Goal: Task Accomplishment & Management: Complete application form

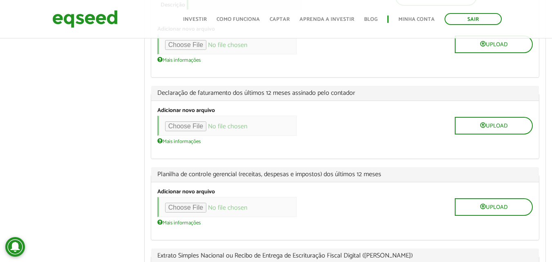
scroll to position [825, 0]
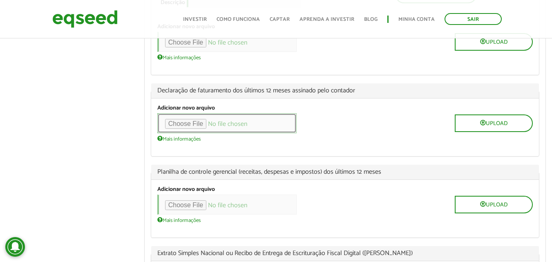
click at [184, 133] on input "file" at bounding box center [226, 123] width 139 height 20
type input "**********"
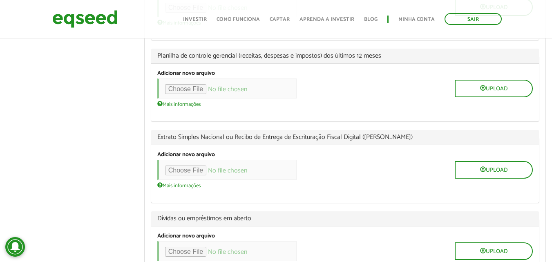
scroll to position [987, 0]
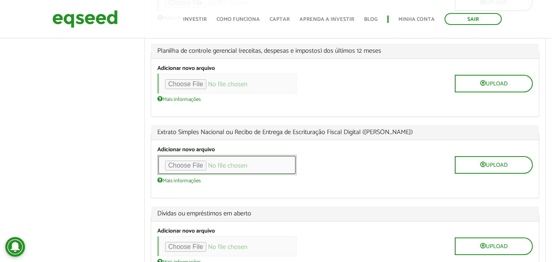
click at [192, 175] on input "file" at bounding box center [226, 165] width 139 height 20
type input "**********"
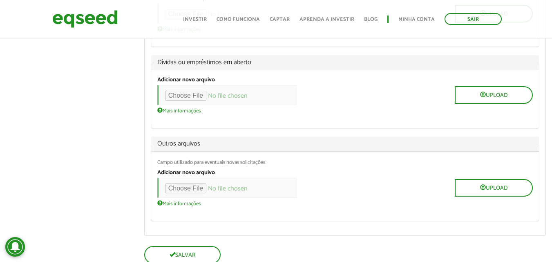
scroll to position [1232, 0]
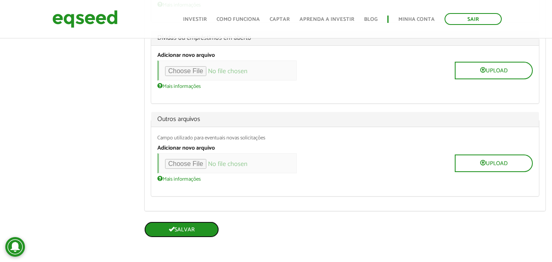
click at [180, 226] on button "Salvar" at bounding box center [181, 230] width 75 height 16
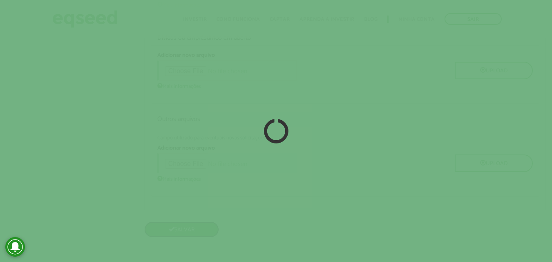
scroll to position [1230, 0]
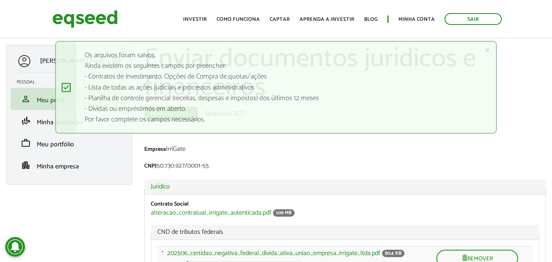
click at [496, 152] on div "Empresa IrriGate" at bounding box center [345, 150] width 402 height 9
click at [489, 50] on link "×" at bounding box center [487, 50] width 5 height 9
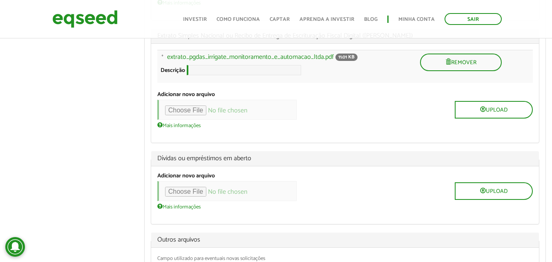
scroll to position [1091, 0]
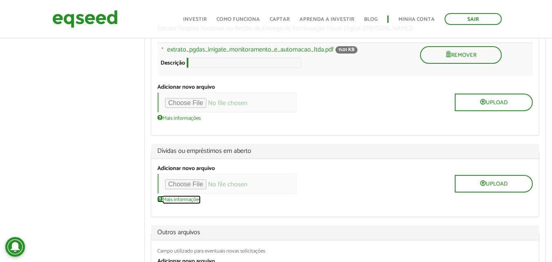
click at [190, 202] on link "Mais informações" at bounding box center [178, 199] width 43 height 7
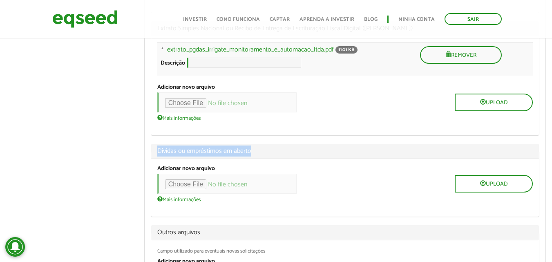
drag, startPoint x: 159, startPoint y: 177, endPoint x: 262, endPoint y: 176, distance: 103.0
click at [262, 154] on span "Dívidas ou empréstimos em aberto" at bounding box center [345, 151] width 376 height 7
copy span "Dívidas ou empréstimos em aberto"
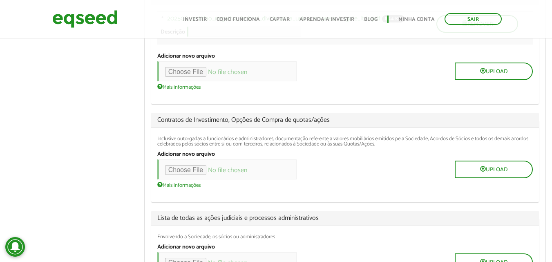
scroll to position [222, 0]
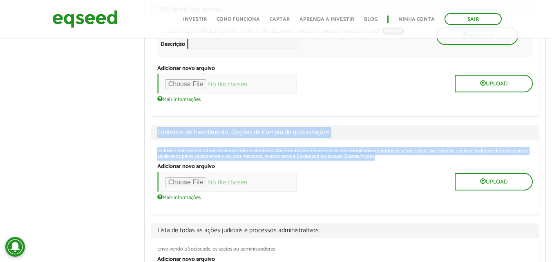
drag, startPoint x: 159, startPoint y: 135, endPoint x: 414, endPoint y: 160, distance: 257.1
click at [414, 160] on fieldset "Contratos de Investimento, Opções de Compra de quotas/ações Inclusive outorgada…" at bounding box center [345, 170] width 389 height 90
copy fieldset "Contratos de Investimento, Opções de Compra de quotas/ações Inclusive outorgada…"
click at [315, 116] on div "Exibir pesos das linhas Informação do arquivo Peso Operações Informação do arqu…" at bounding box center [345, 67] width 388 height 99
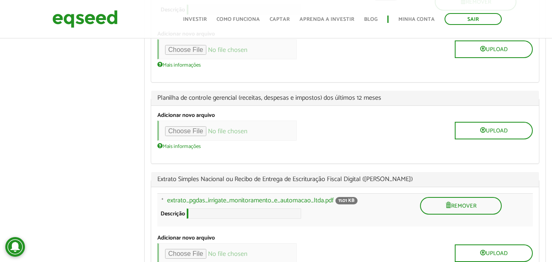
scroll to position [953, 0]
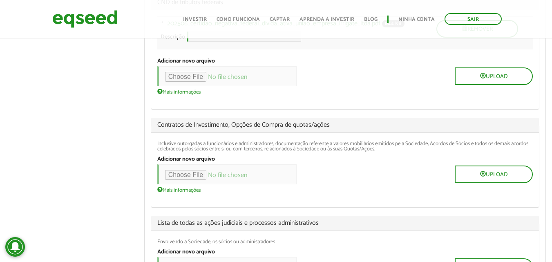
scroll to position [252, 0]
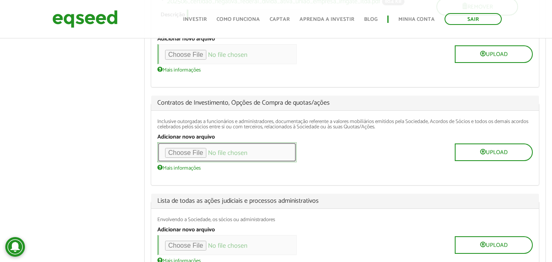
click at [176, 154] on input "file" at bounding box center [226, 152] width 139 height 20
type input "**********"
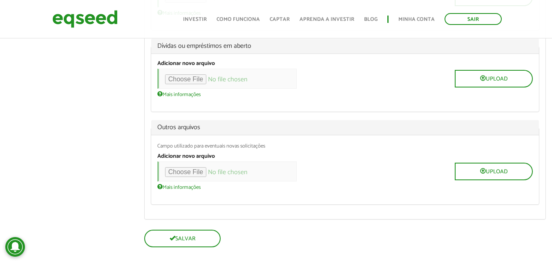
scroll to position [1242, 0]
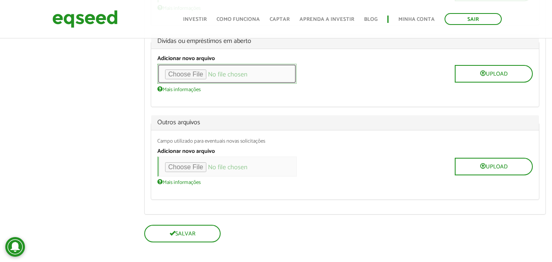
click at [206, 84] on input "file" at bounding box center [226, 74] width 139 height 20
type input "**********"
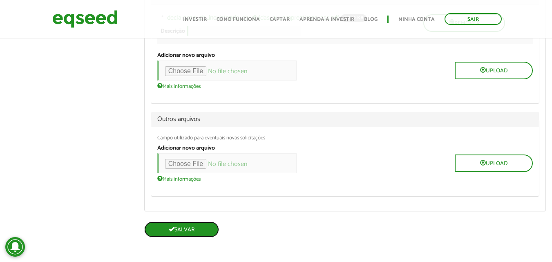
scroll to position [1320, 0]
click at [164, 226] on button "Salvar" at bounding box center [181, 230] width 75 height 16
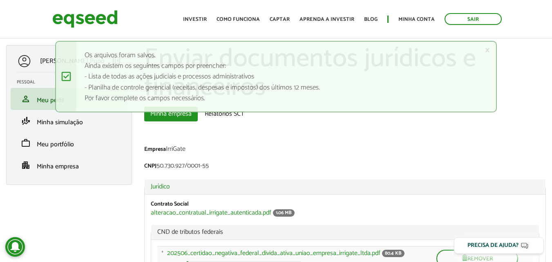
click at [484, 50] on div "× Mensagem de status Os arquivos foram salvos. Ainda existem os seguintes campo…" at bounding box center [276, 77] width 442 height 72
click at [487, 51] on link "×" at bounding box center [487, 50] width 5 height 9
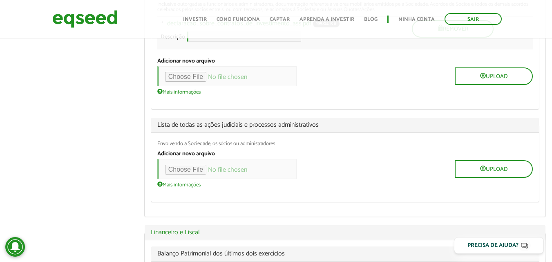
scroll to position [380, 0]
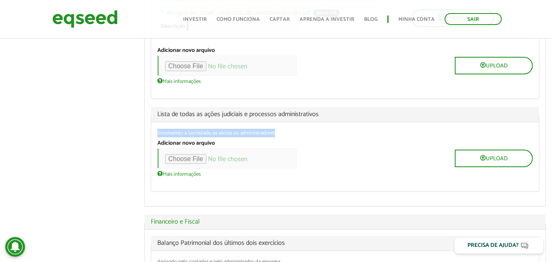
drag, startPoint x: 279, startPoint y: 139, endPoint x: 157, endPoint y: 134, distance: 121.9
click at [157, 134] on div "Envolvendo a Sociedade, os sócios ou administradores Adicionar novo arquivo Upl…" at bounding box center [345, 156] width 388 height 69
click at [145, 131] on div "Contrato Social alteracao_contratual_irrigate_autenticada.pdf 1.06 MB CND de tr…" at bounding box center [345, 10] width 401 height 391
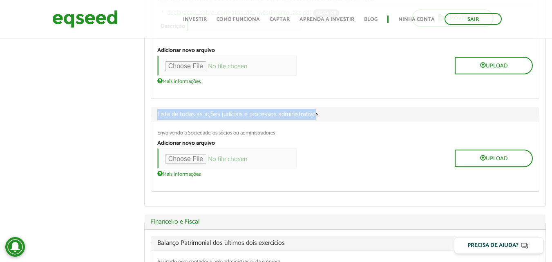
drag, startPoint x: 157, startPoint y: 122, endPoint x: 317, endPoint y: 114, distance: 160.4
click at [317, 114] on legend "Lista de todas as ações judiciais e processos administrativos" at bounding box center [345, 114] width 388 height 15
click at [320, 115] on legend "Lista de todas as ações judiciais e processos administrativos" at bounding box center [345, 114] width 388 height 15
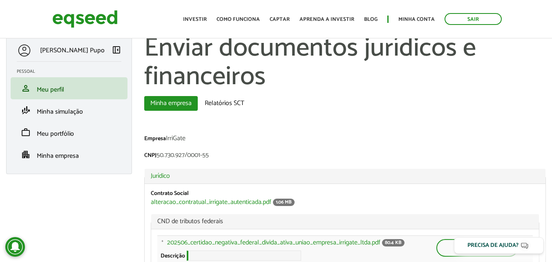
scroll to position [0, 0]
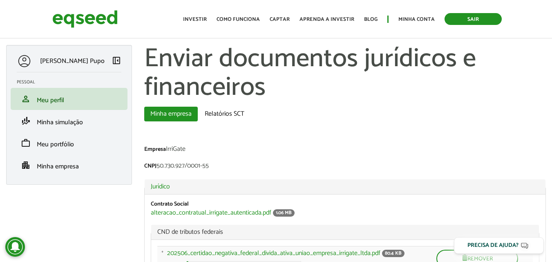
click at [484, 20] on link "Sair" at bounding box center [473, 19] width 57 height 12
